Goal: Find specific page/section: Find specific page/section

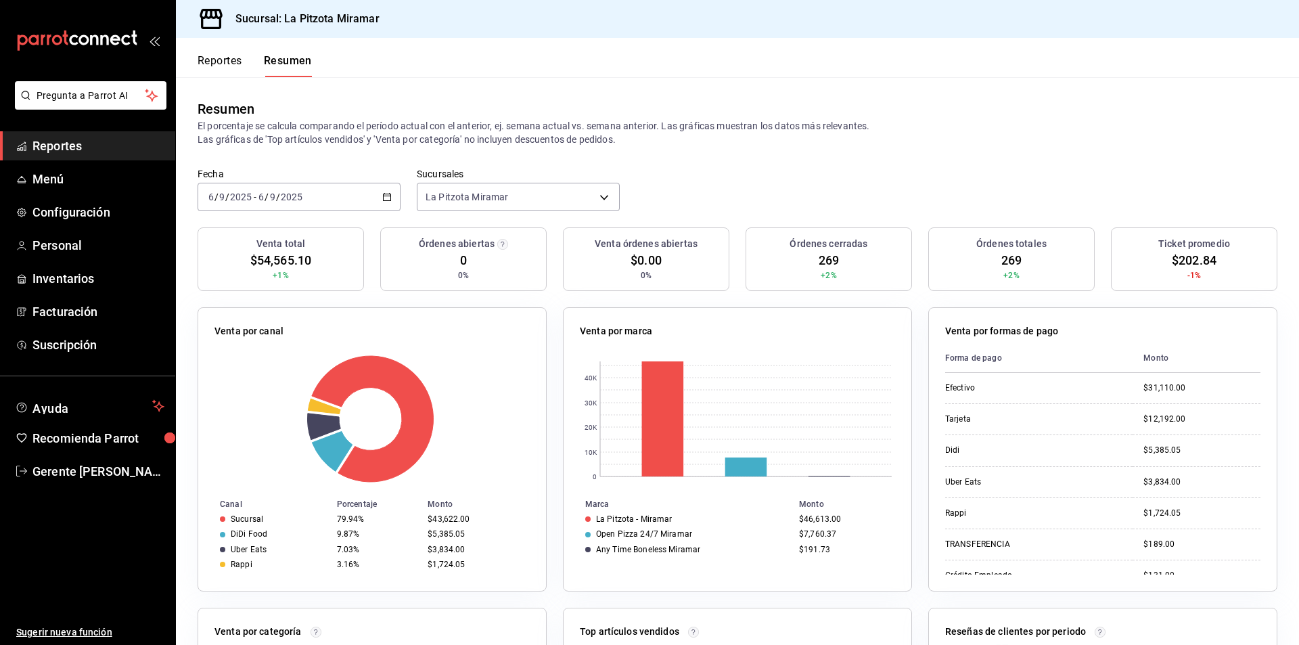
click at [110, 147] on span "Reportes" at bounding box center [98, 146] width 132 height 18
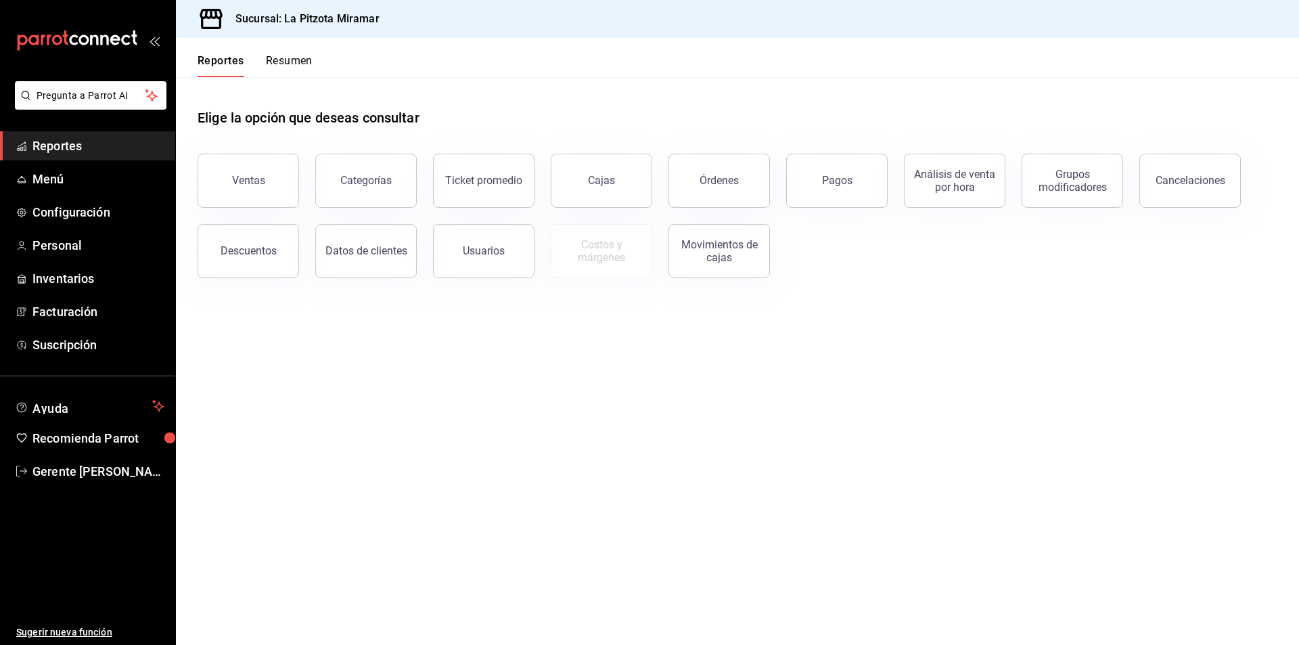
click at [635, 179] on link "Cajas" at bounding box center [601, 181] width 101 height 54
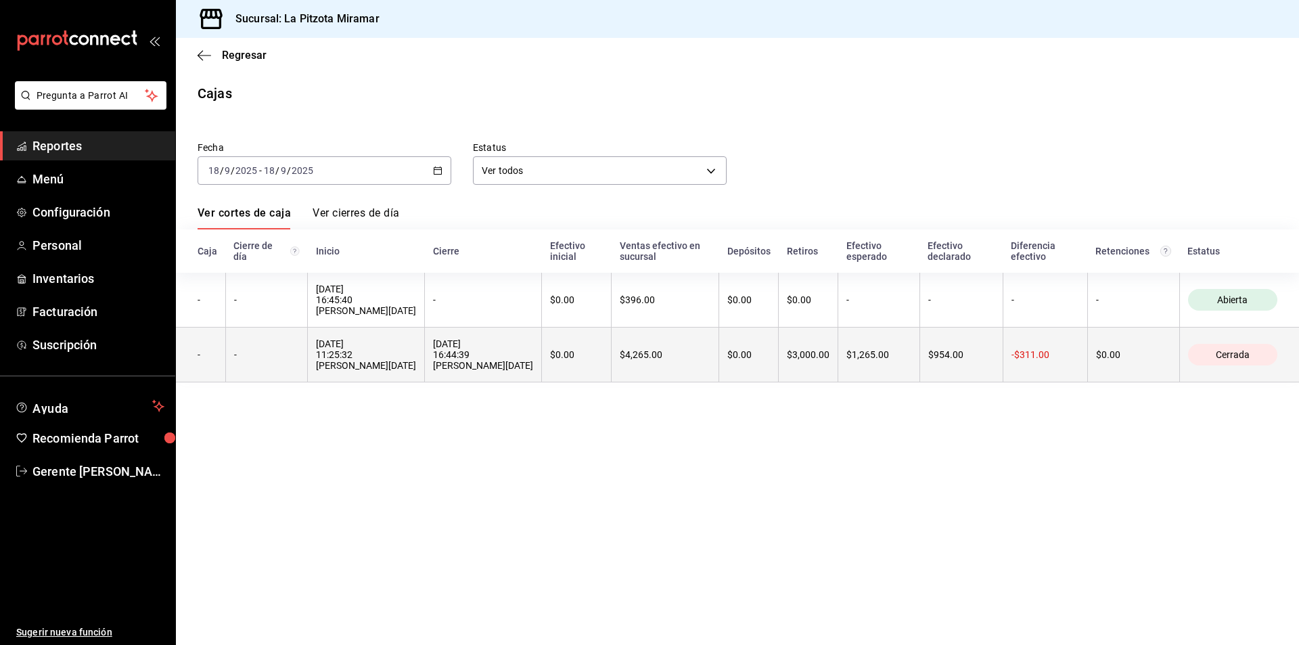
click at [537, 338] on th "[DATE] 16:44:39 [PERSON_NAME][DATE]" at bounding box center [483, 354] width 117 height 55
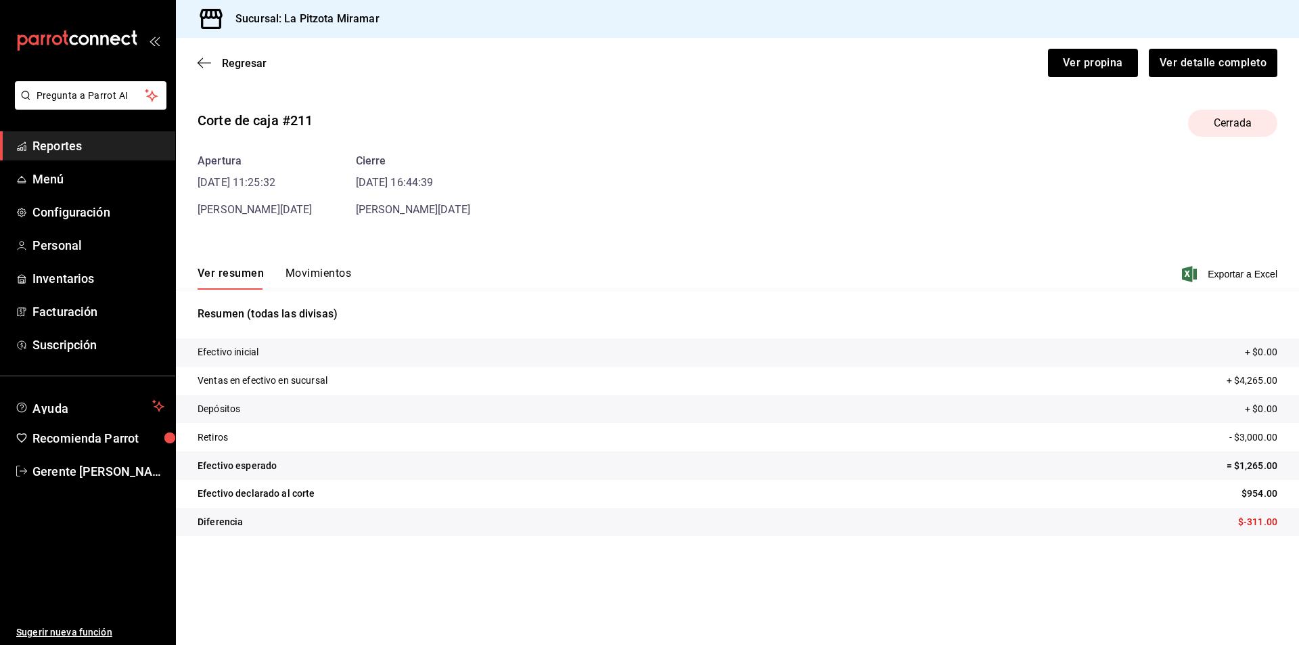
click at [101, 133] on link "Reportes" at bounding box center [87, 145] width 175 height 29
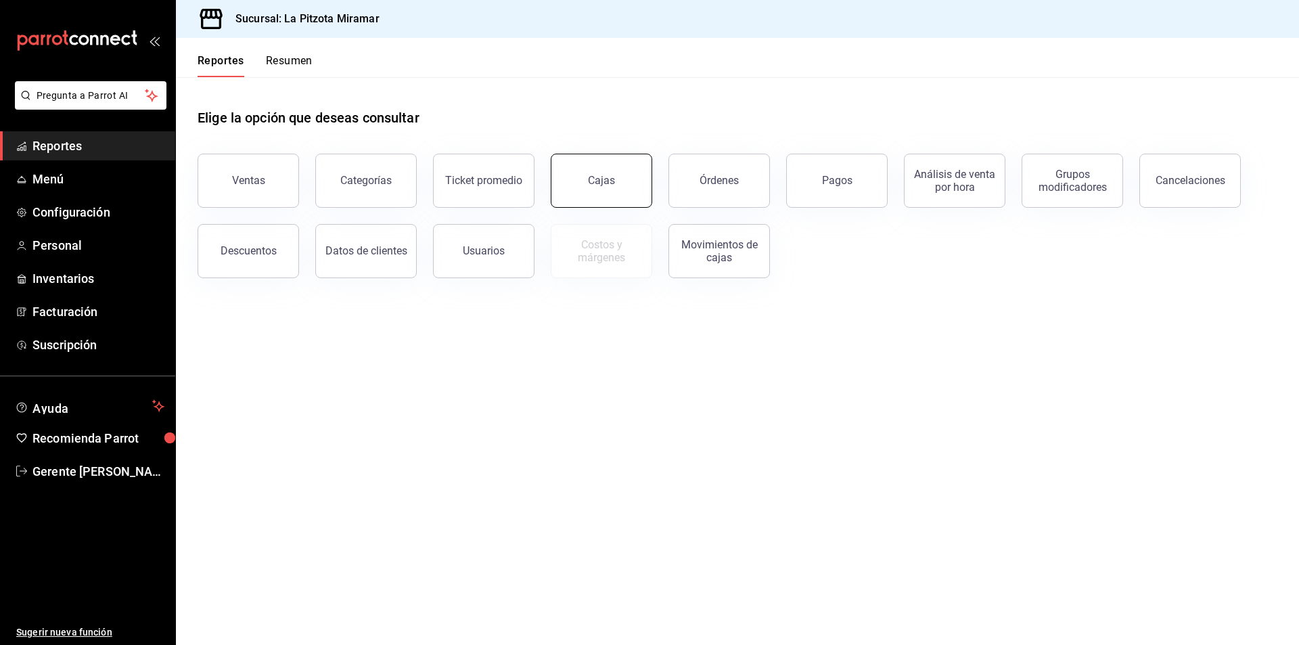
click at [596, 191] on link "Cajas" at bounding box center [601, 181] width 101 height 54
